Goal: Find specific page/section

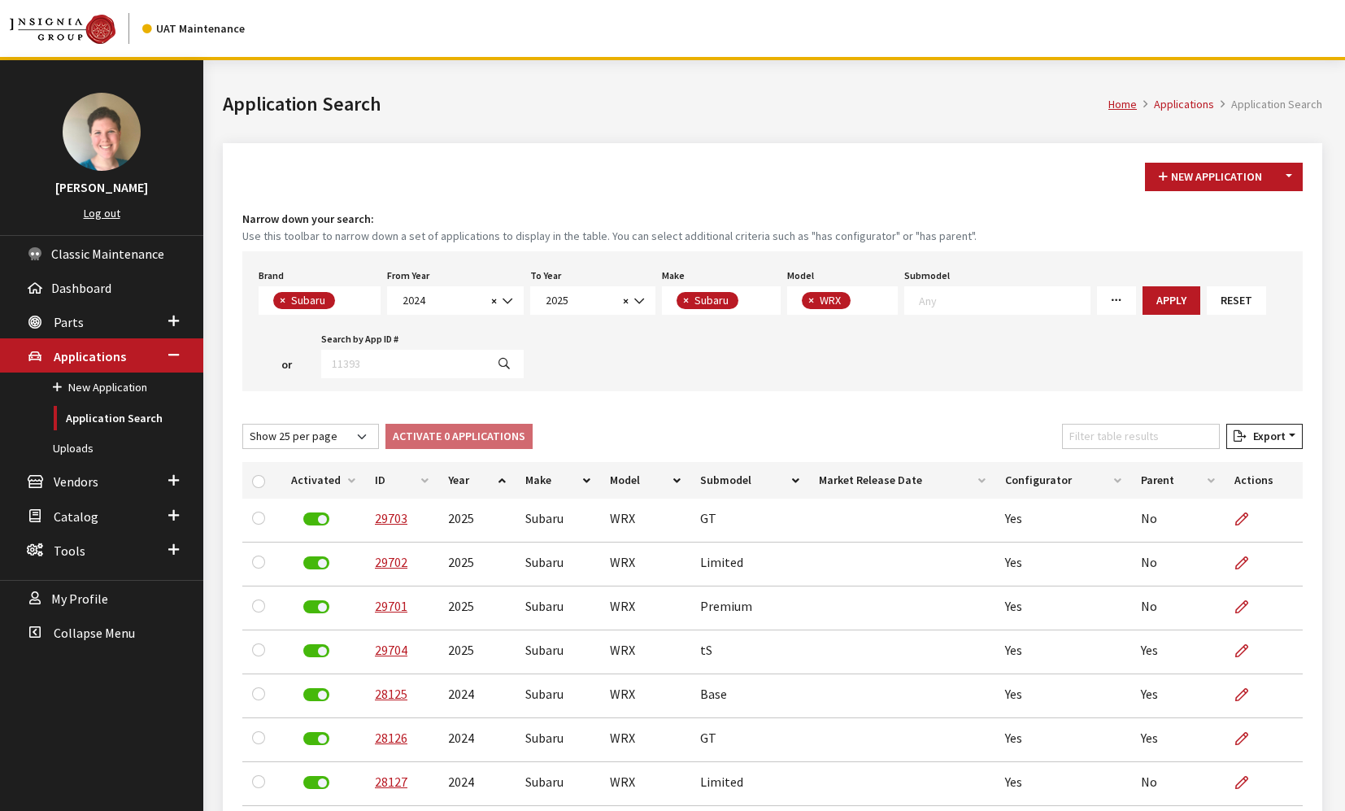
select select "25"
select select "2024"
select select "2025"
select select "28"
select select "498"
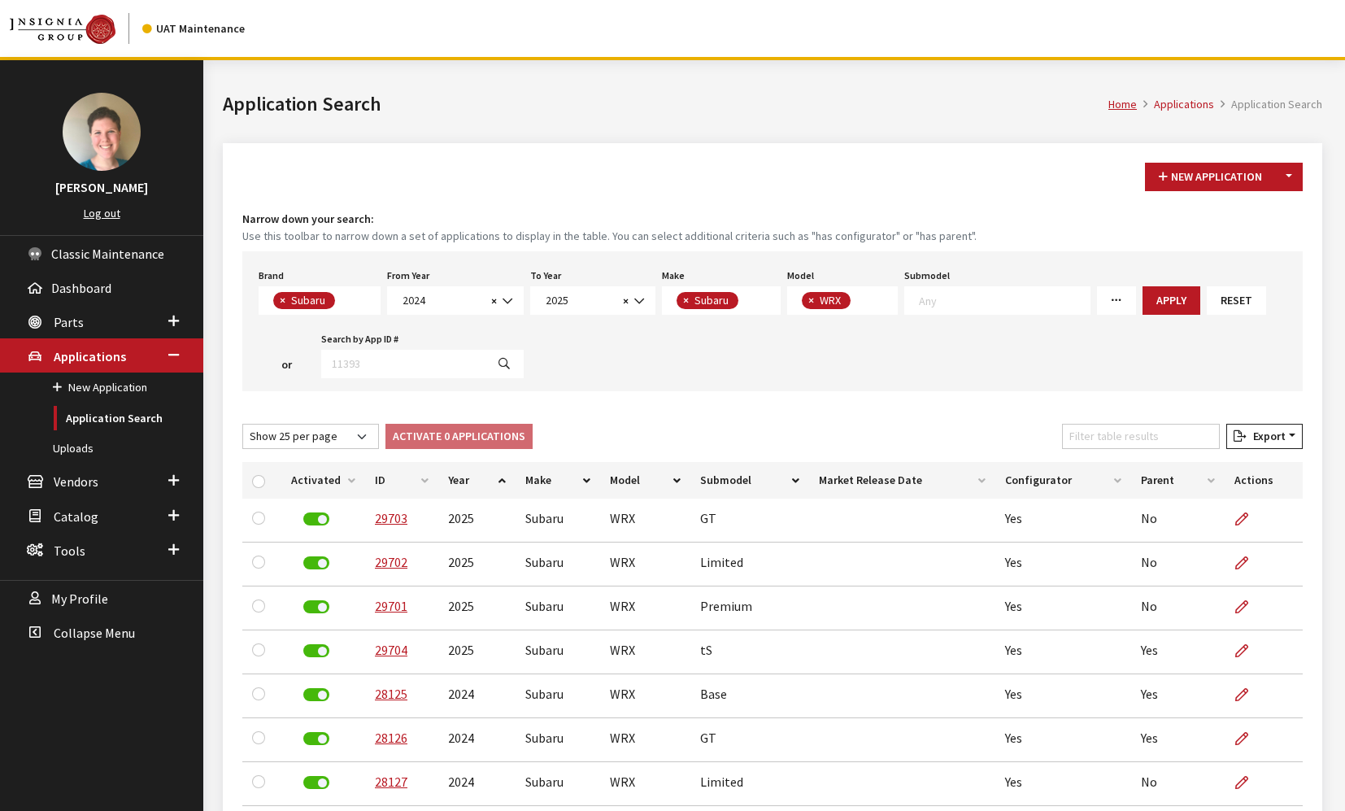
select select "25"
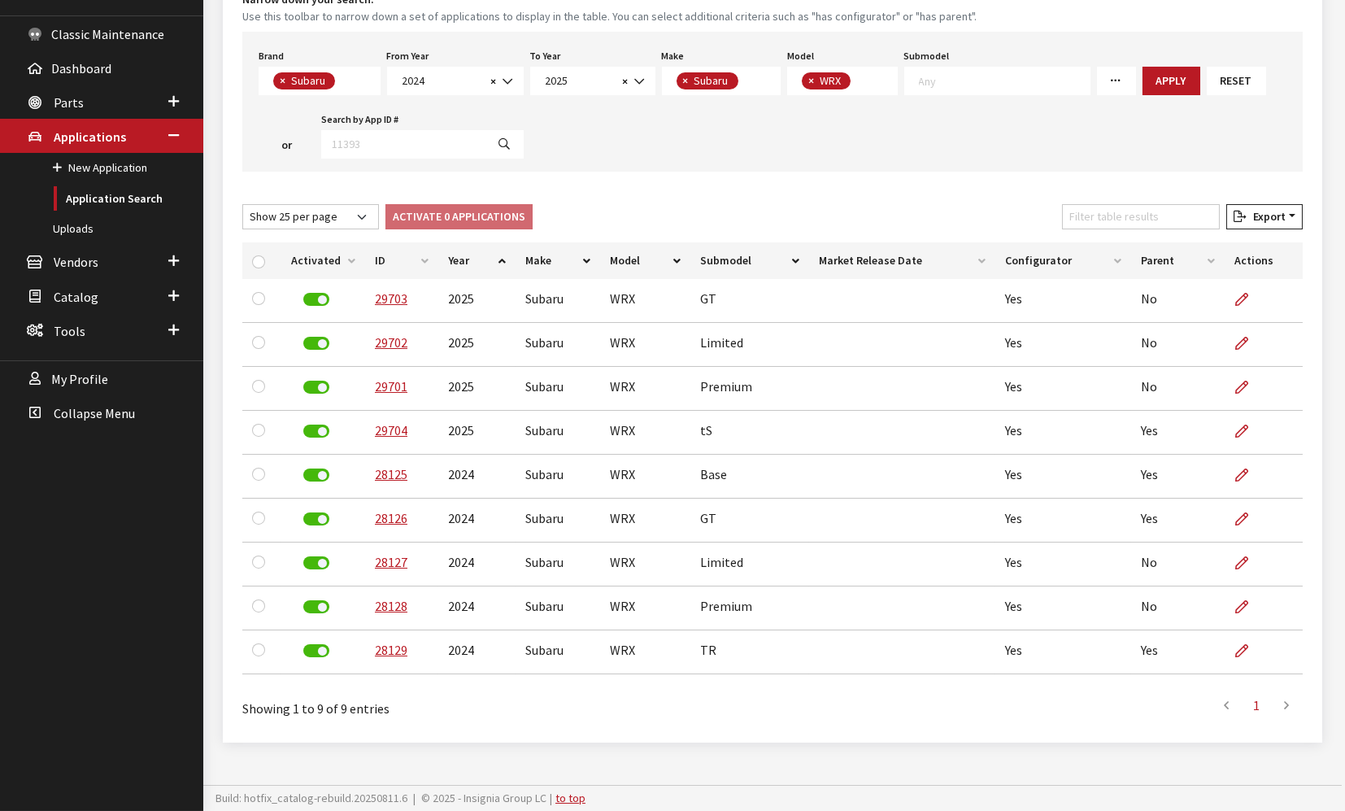
scroll to position [15, 0]
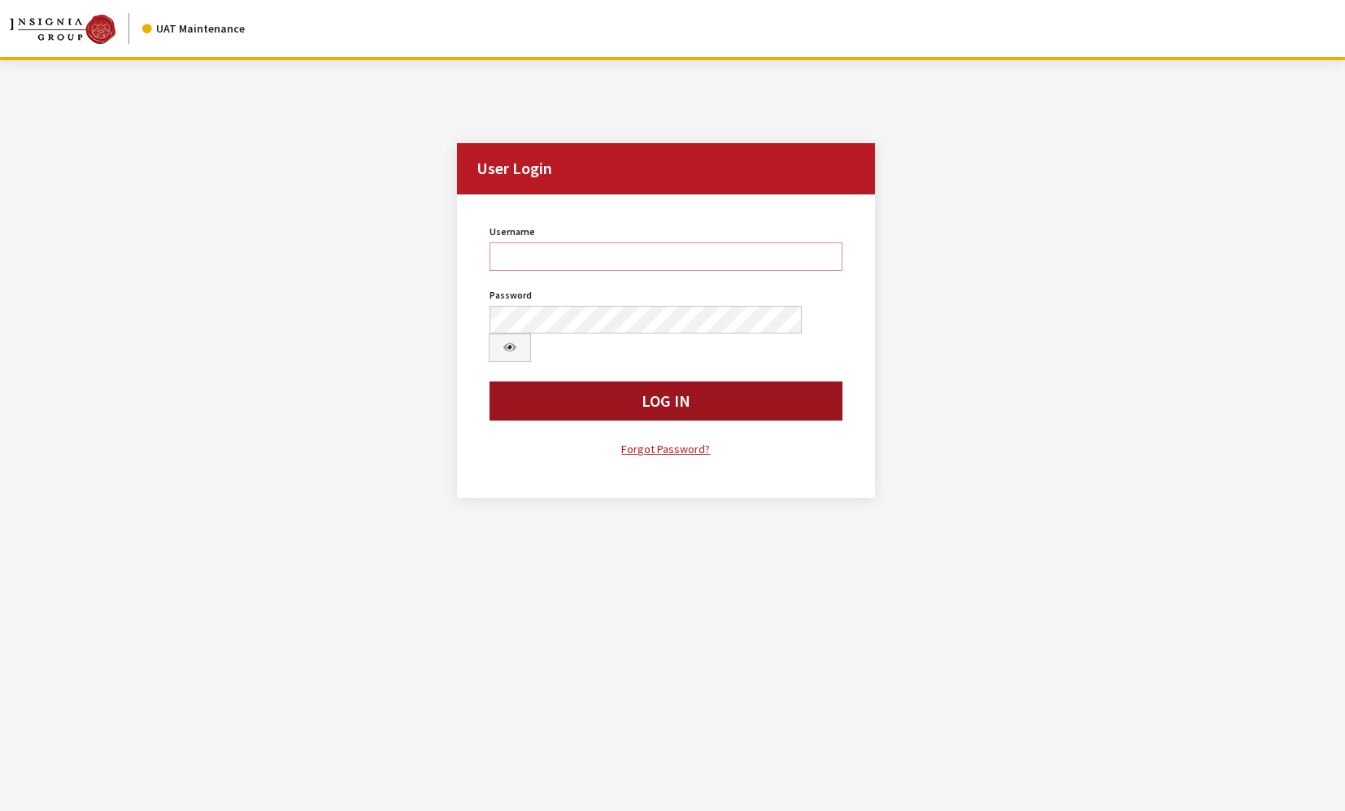
type input "jkrause"
click at [627, 384] on button "Log In" at bounding box center [666, 400] width 353 height 39
